Goal: Contribute content: Add original content to the website for others to see

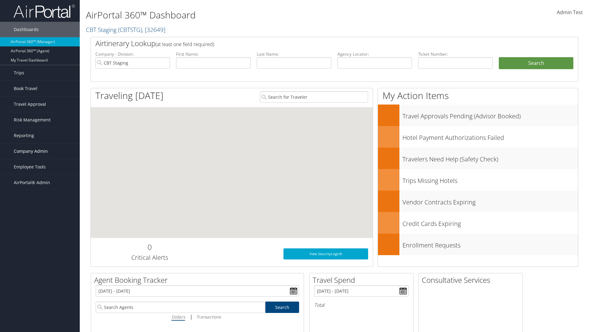
click at [40, 151] on span "Company Admin" at bounding box center [31, 150] width 34 height 15
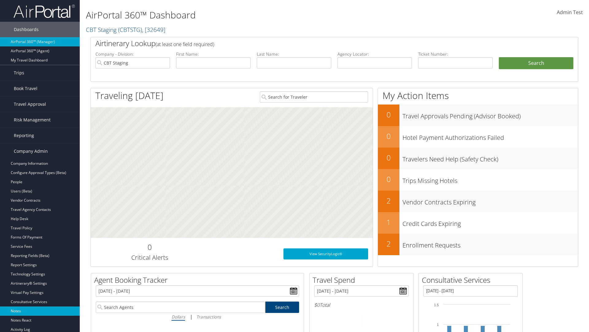
click at [40, 311] on link "Notes" at bounding box center [40, 310] width 80 height 9
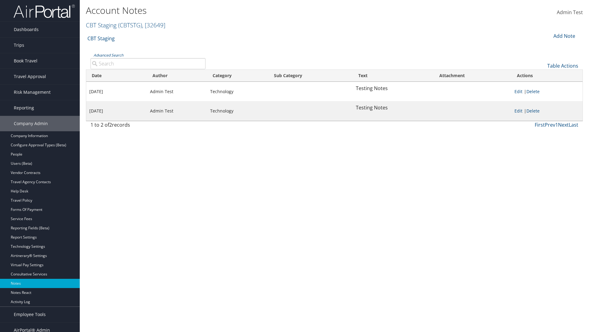
click at [564, 36] on div "Add Note" at bounding box center [564, 35] width 29 height 7
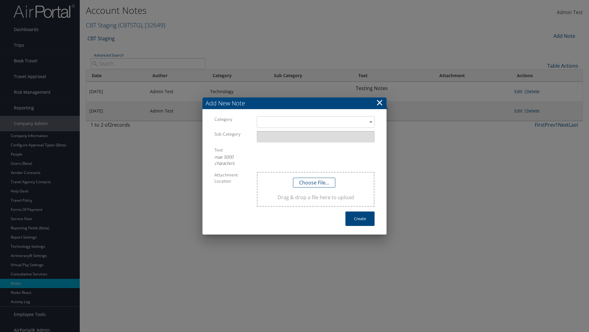
click at [295, 103] on h3 "Add New Note" at bounding box center [295, 103] width 184 height 12
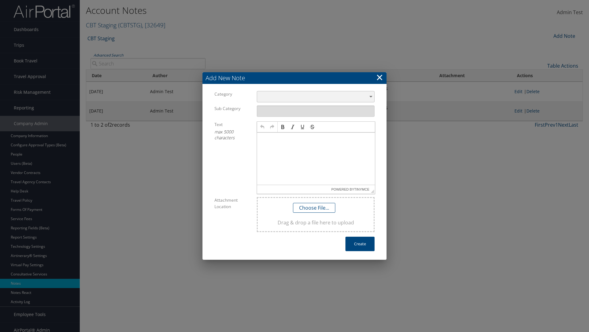
click at [316, 96] on div "​" at bounding box center [316, 96] width 118 height 11
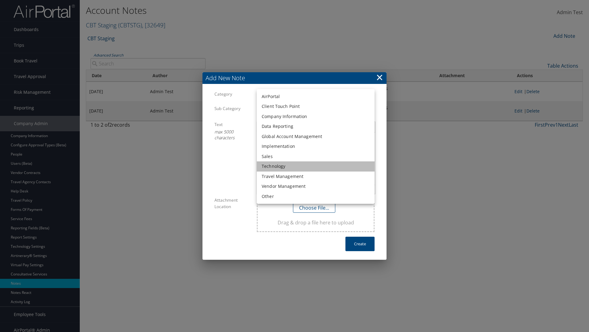
click at [316, 166] on li "Technology" at bounding box center [316, 166] width 118 height 10
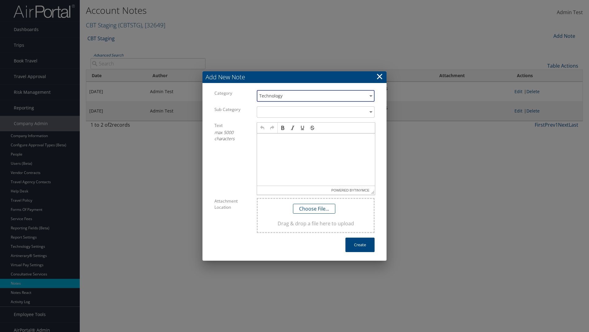
click at [316, 139] on p at bounding box center [316, 139] width 113 height 5
click at [360, 244] on button "Create" at bounding box center [360, 244] width 29 height 14
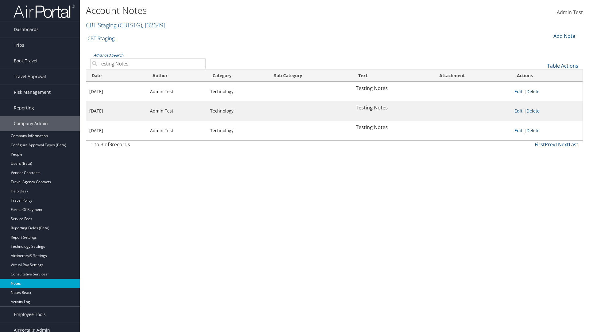
type input "Testing Notes"
click at [534, 91] on link "Delete" at bounding box center [533, 91] width 13 height 6
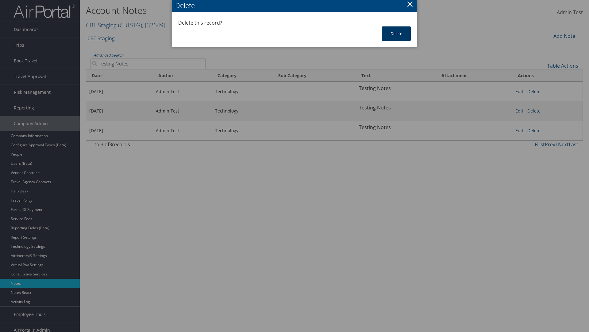
click at [397, 33] on button "Delete" at bounding box center [396, 33] width 29 height 14
